Goal: Task Accomplishment & Management: Manage account settings

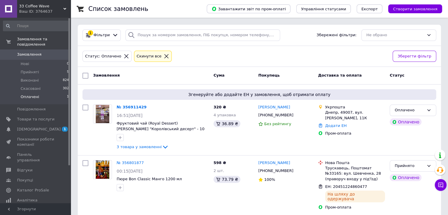
click at [64, 93] on li "Оплачені 1" at bounding box center [36, 98] width 72 height 11
click at [402, 108] on div "Оплачено" at bounding box center [408, 110] width 29 height 6
click at [404, 120] on li "Прийнято" at bounding box center [413, 122] width 46 height 11
click at [153, 145] on span "3 товара у замовленні" at bounding box center [139, 146] width 45 height 4
click at [162, 145] on icon at bounding box center [165, 146] width 7 height 7
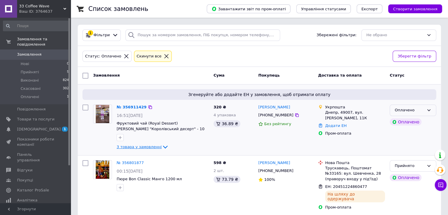
click at [162, 146] on icon at bounding box center [165, 146] width 7 height 7
click at [146, 147] on span "3 товара у замовленні" at bounding box center [139, 146] width 45 height 4
click at [162, 144] on icon at bounding box center [165, 146] width 7 height 7
click at [148, 147] on span "3 товара у замовленні" at bounding box center [139, 146] width 45 height 4
click at [133, 105] on link "№ 356911429" at bounding box center [132, 107] width 30 height 4
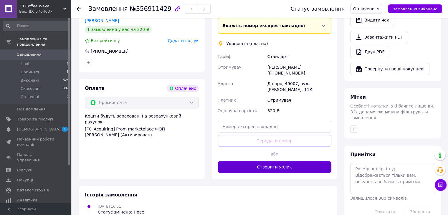
scroll to position [258, 0]
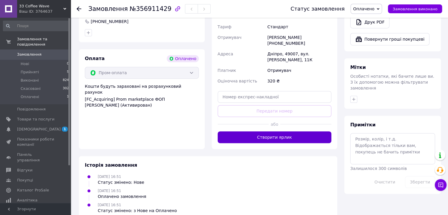
click at [265, 131] on button "Створити ярлик" at bounding box center [274, 137] width 114 height 12
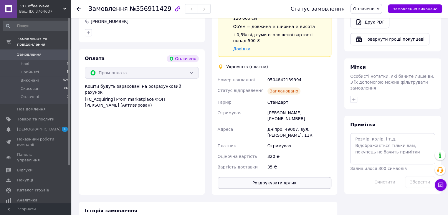
click at [282, 177] on button "Роздрукувати ярлик" at bounding box center [274, 183] width 114 height 12
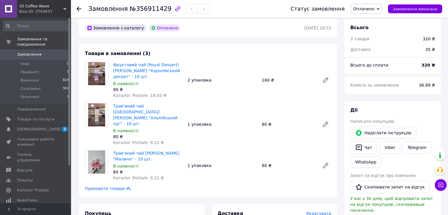
scroll to position [23, 0]
